Goal: Information Seeking & Learning: Check status

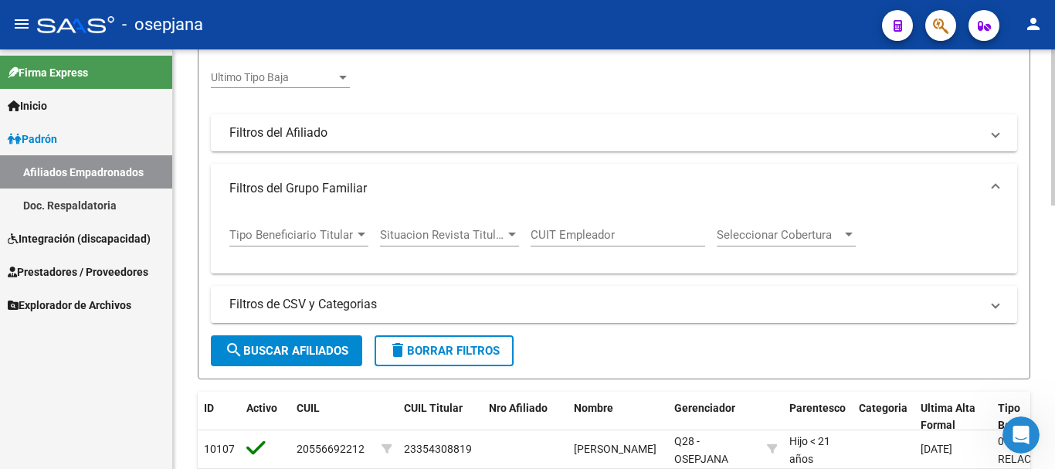
scroll to position [77, 0]
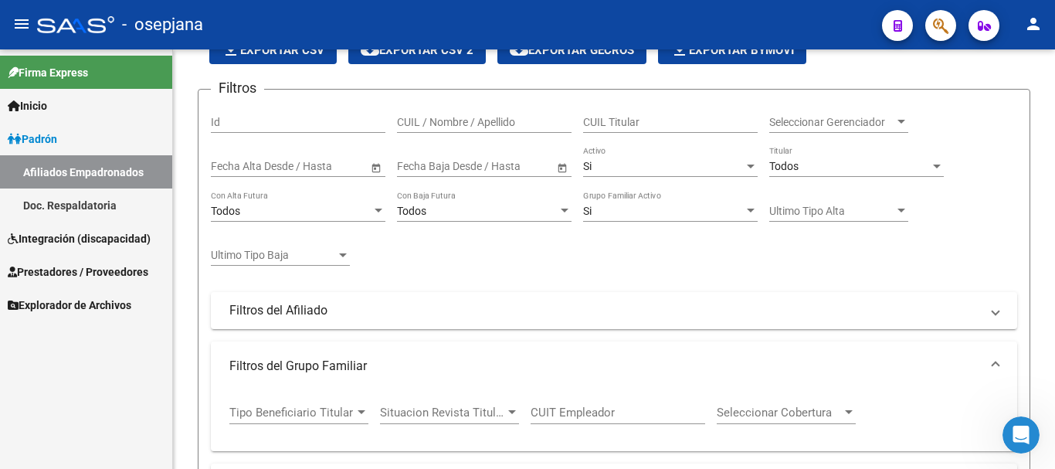
click at [73, 240] on span "Integración (discapacidad)" at bounding box center [79, 238] width 143 height 17
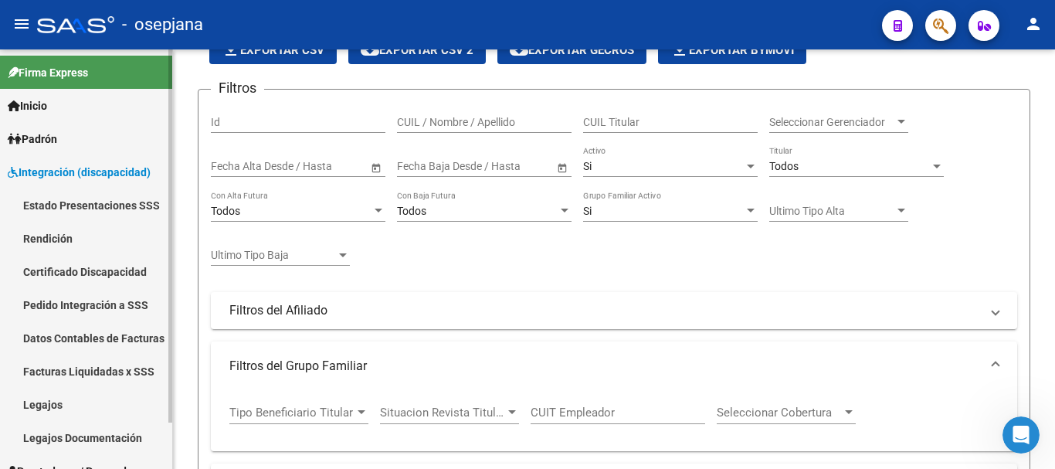
click at [42, 406] on link "Legajos" at bounding box center [86, 404] width 172 height 33
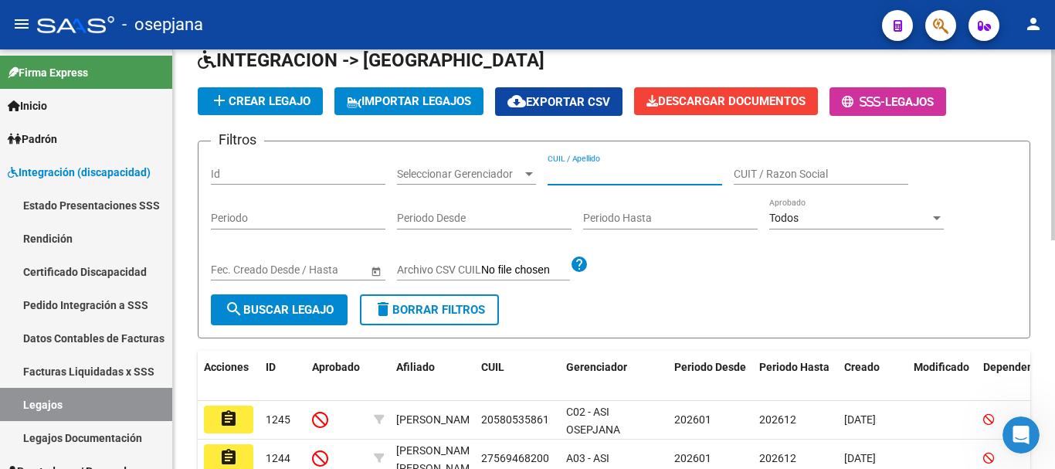
click at [583, 171] on input "CUIL / Apellido" at bounding box center [635, 174] width 175 height 13
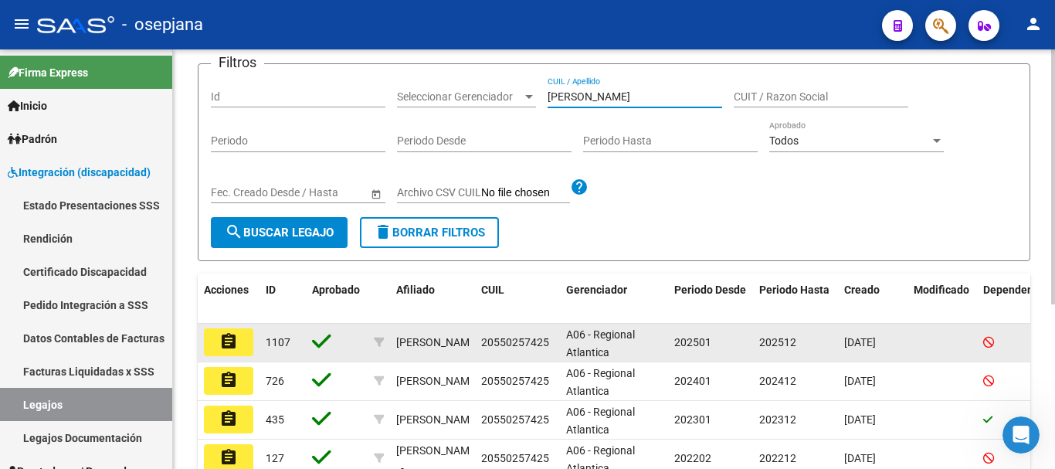
scroll to position [232, 0]
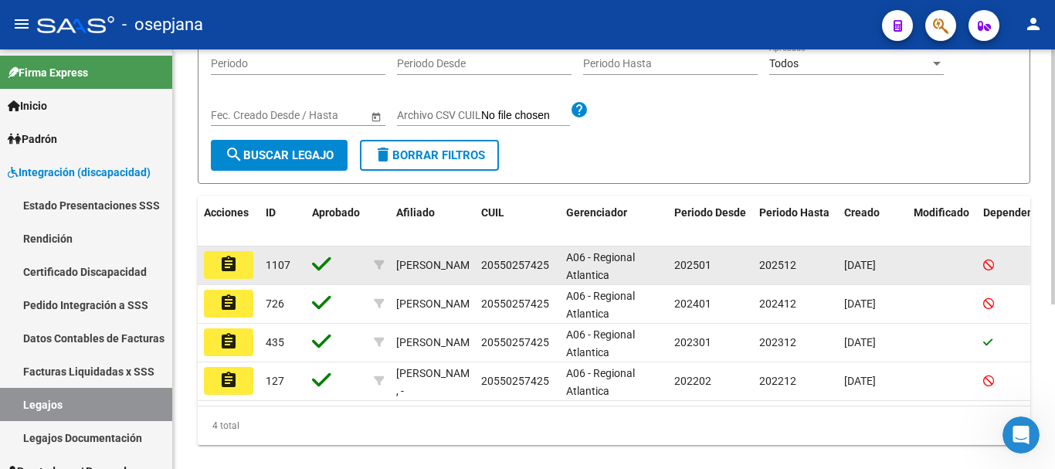
type input "[PERSON_NAME]"
click at [230, 264] on mat-icon "assignment" at bounding box center [228, 264] width 19 height 19
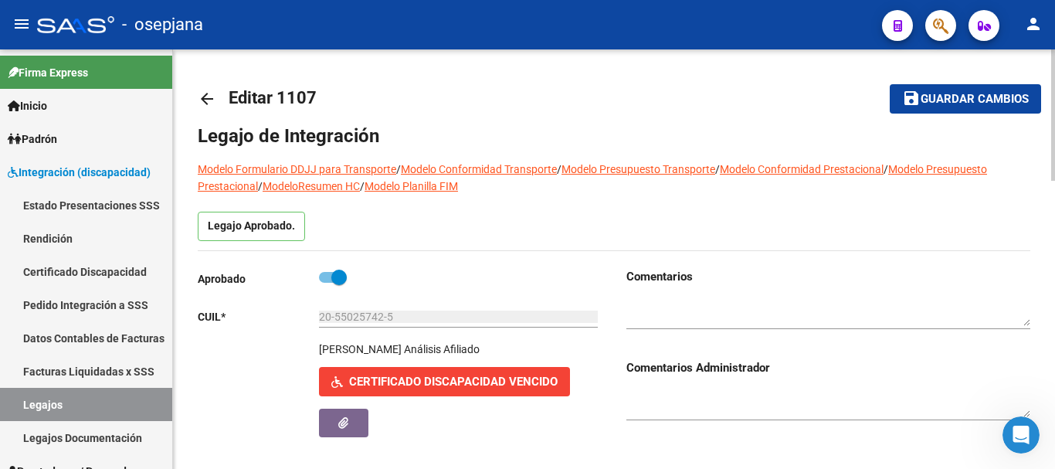
click at [205, 98] on mat-icon "arrow_back" at bounding box center [207, 99] width 19 height 19
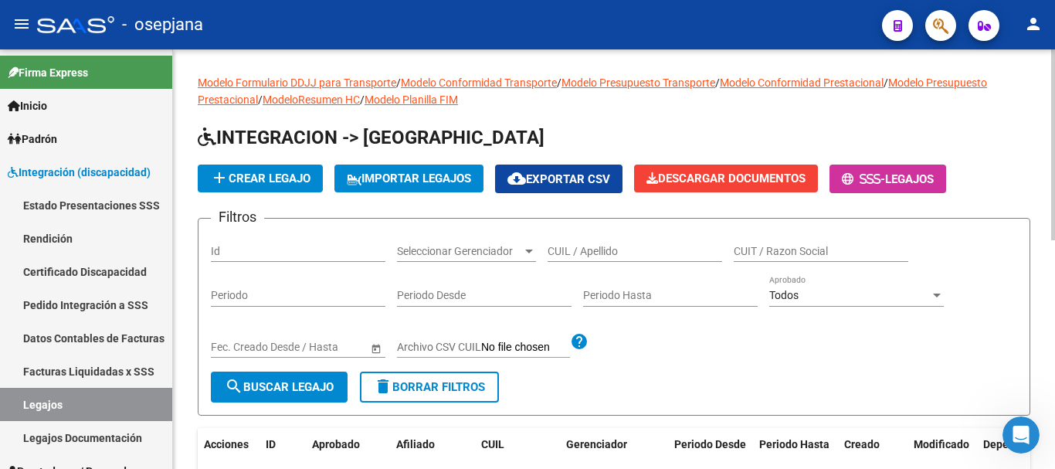
scroll to position [155, 0]
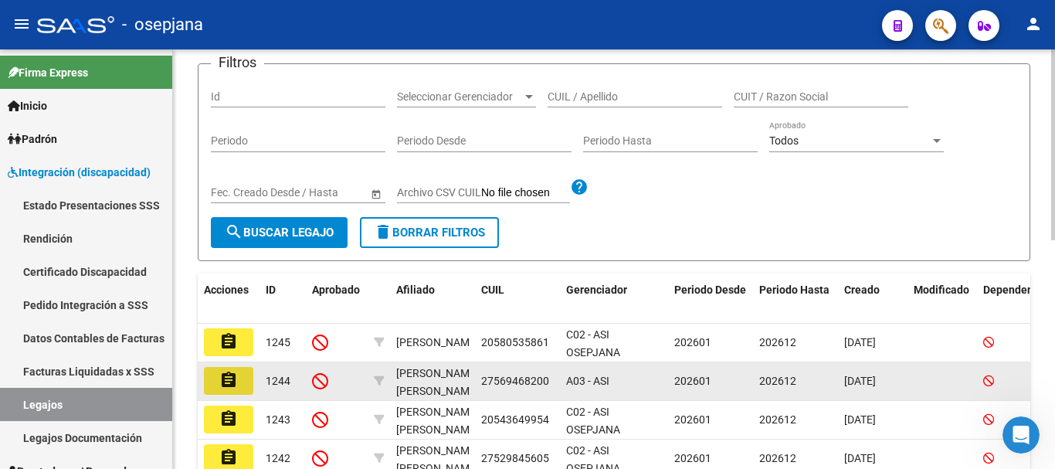
click at [226, 376] on mat-icon "assignment" at bounding box center [228, 380] width 19 height 19
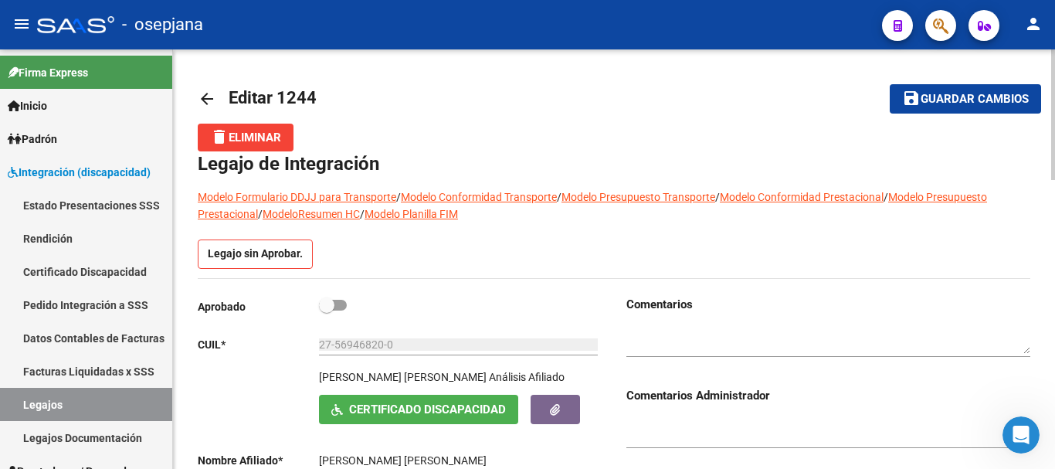
click at [202, 93] on mat-icon "arrow_back" at bounding box center [207, 99] width 19 height 19
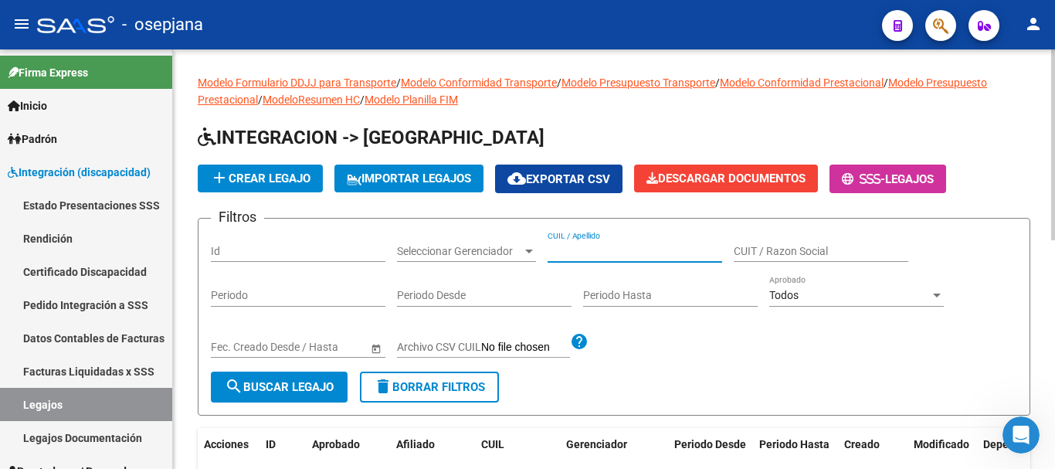
click at [584, 253] on input "CUIL / Apellido" at bounding box center [635, 251] width 175 height 13
click at [909, 182] on span "Legajos" at bounding box center [909, 179] width 49 height 14
